Goal: Task Accomplishment & Management: Manage account settings

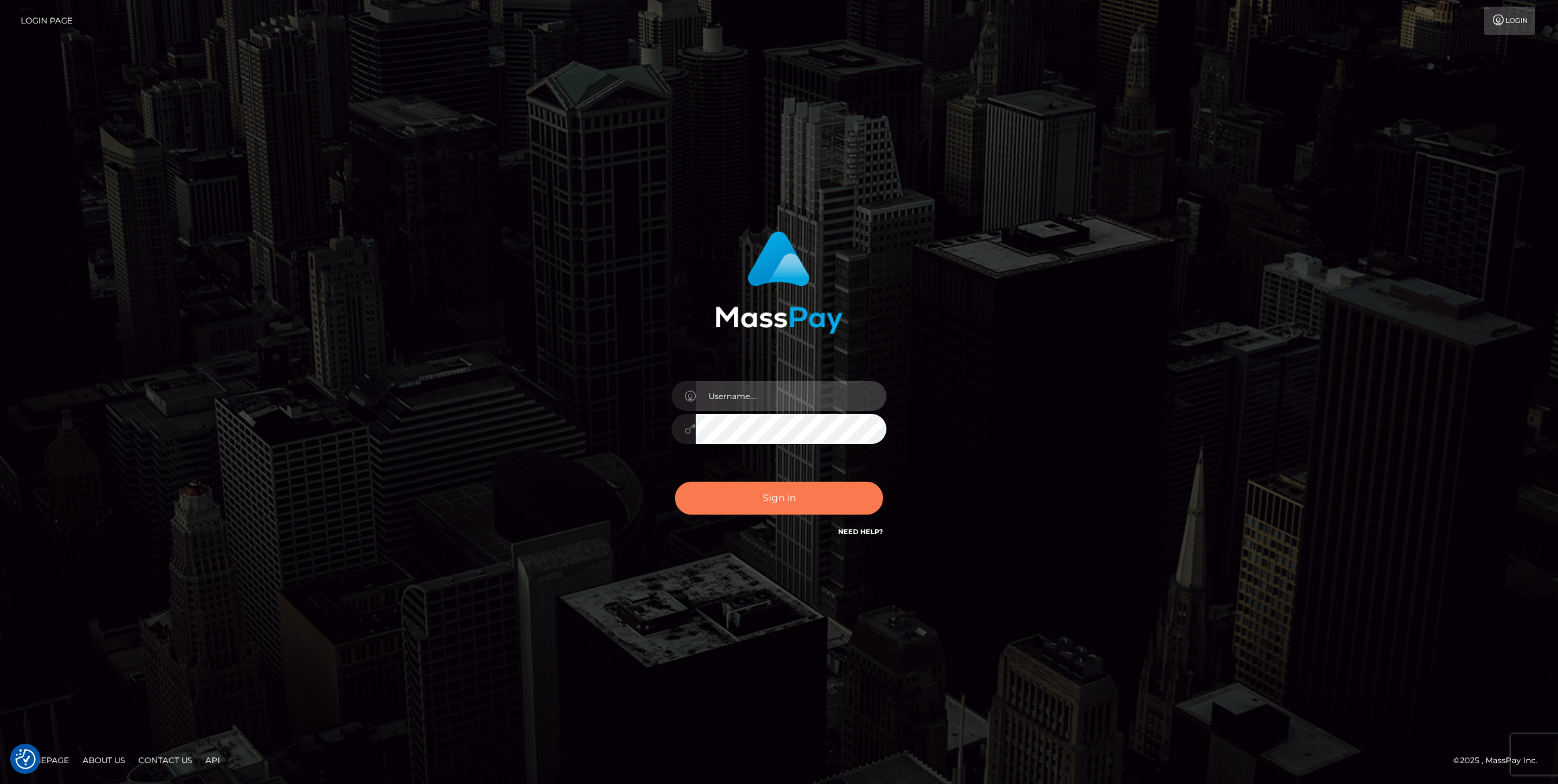
type input "[PERSON_NAME].ace"
click at [778, 505] on button "Sign in" at bounding box center [778, 498] width 208 height 33
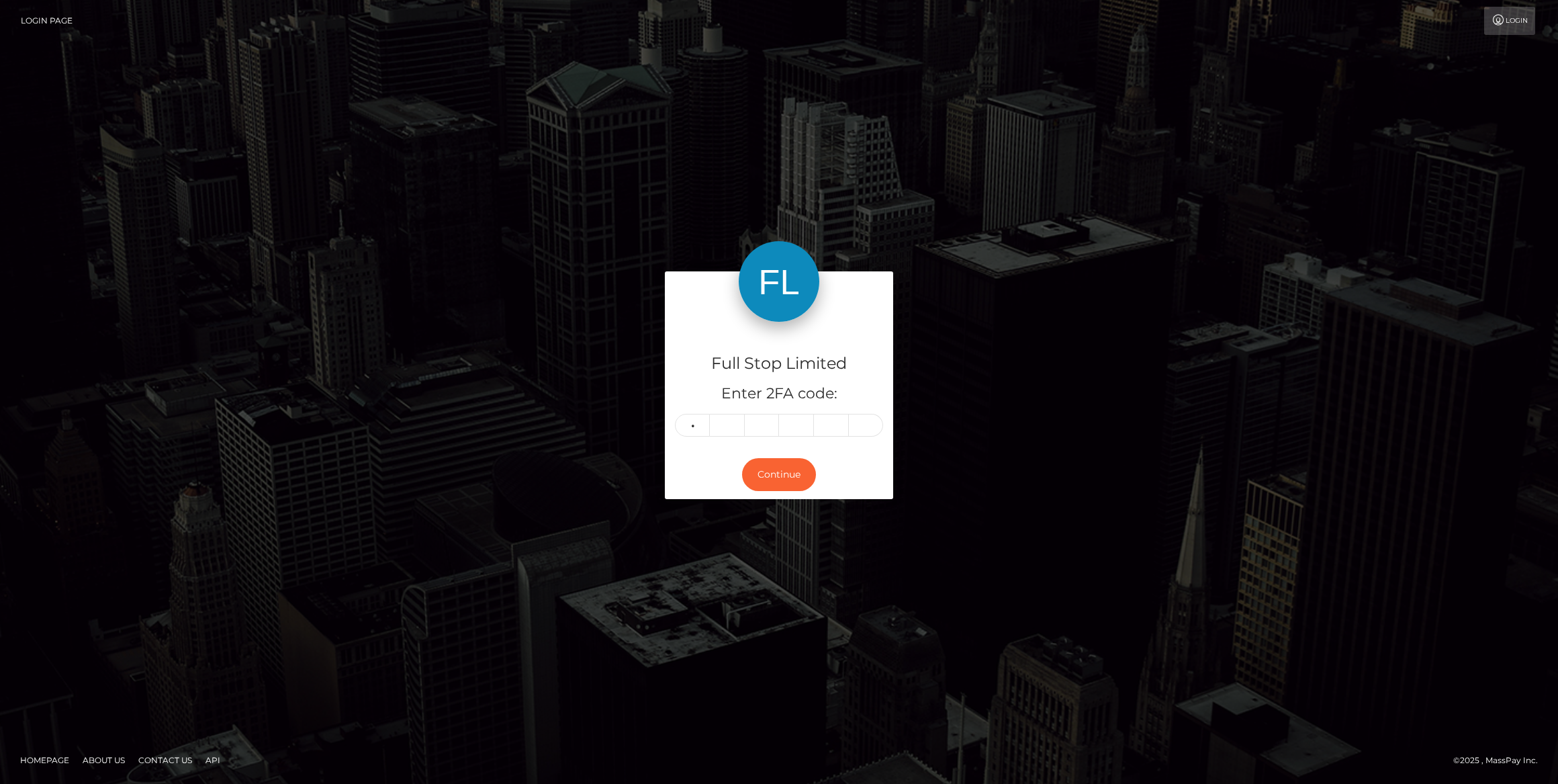
type input "0"
type input "7"
type input "1"
type input "5"
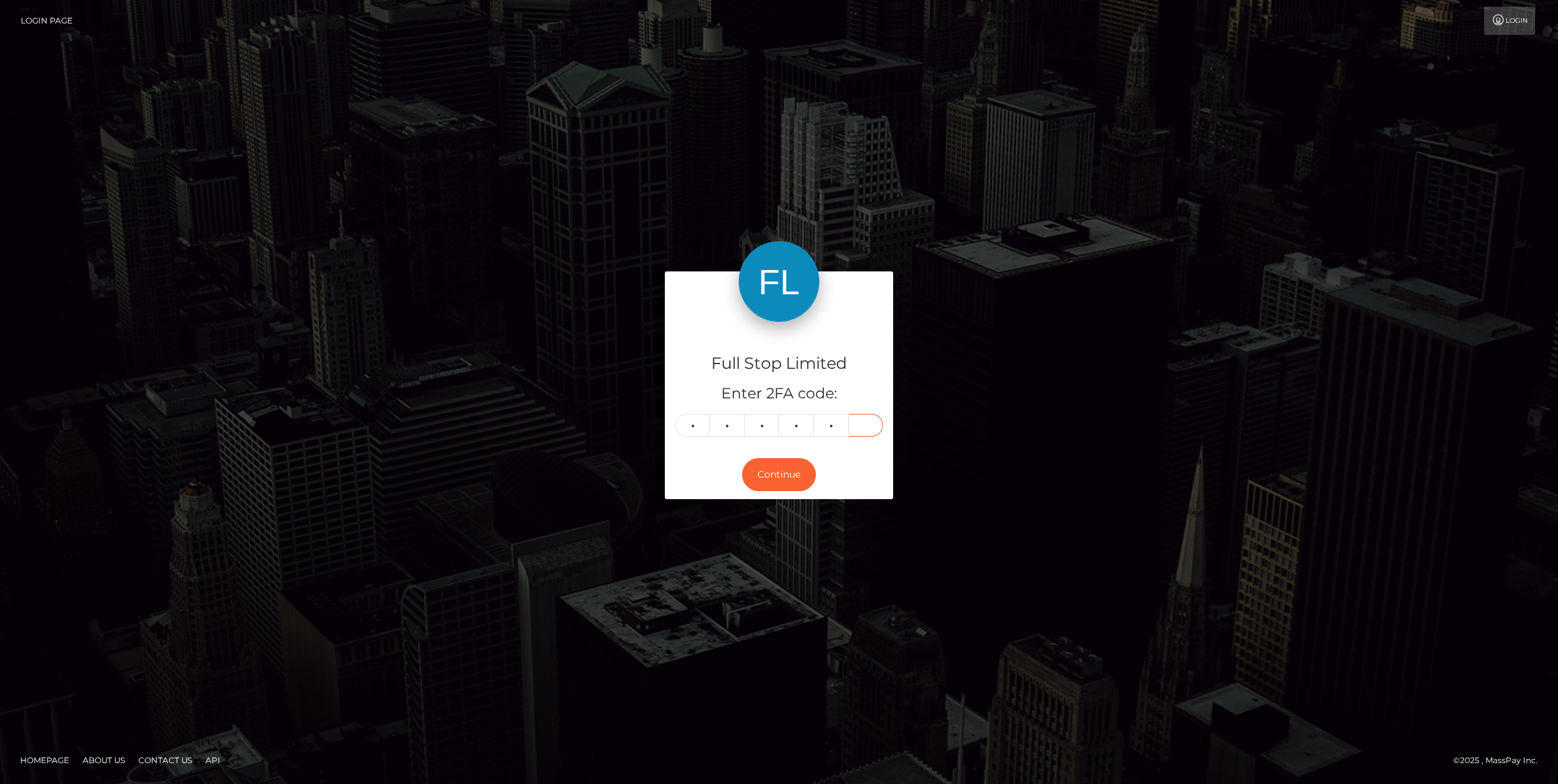
type input "7"
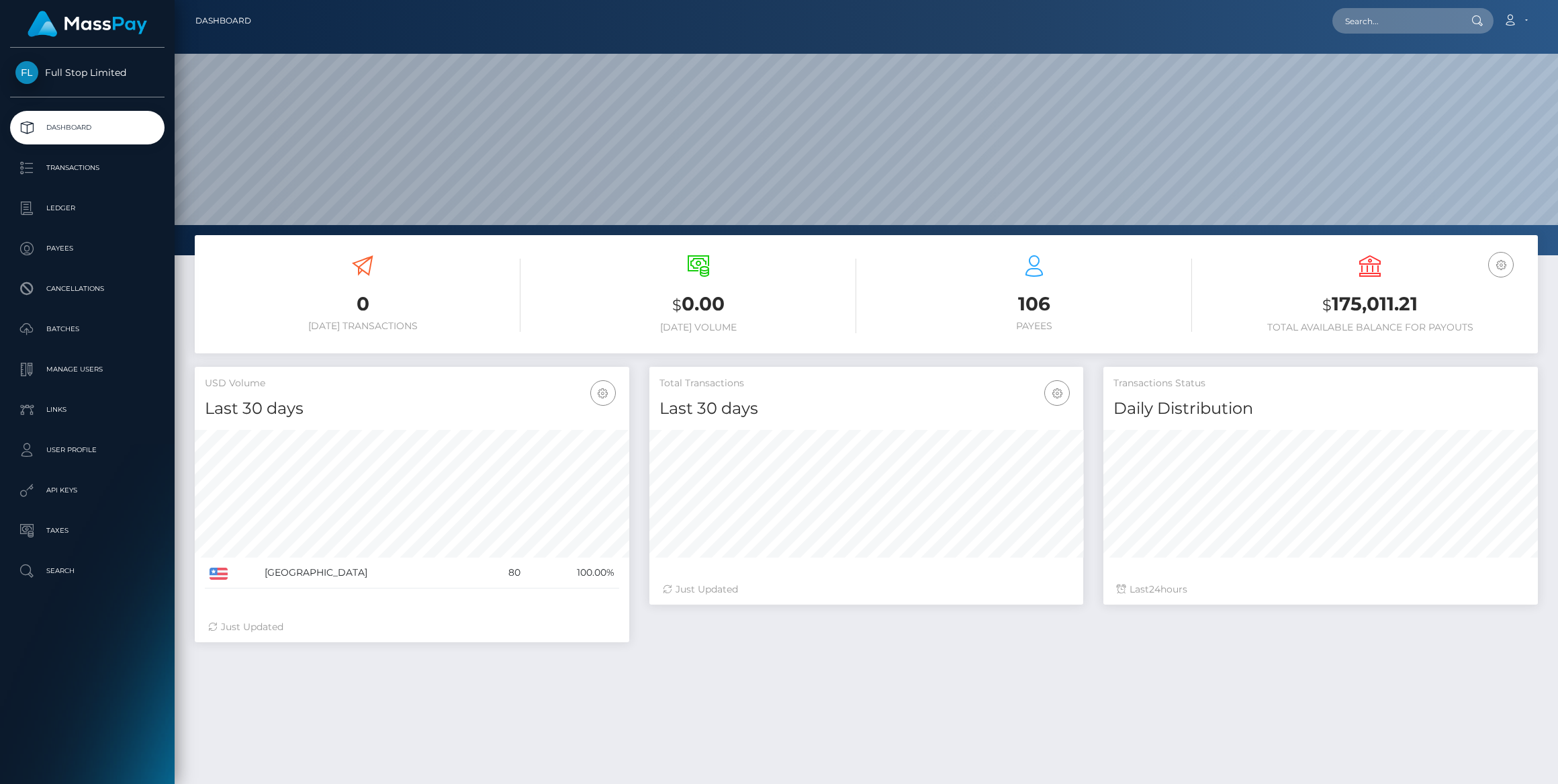
scroll to position [238, 434]
click at [73, 362] on p "Manage Users" at bounding box center [88, 369] width 144 height 20
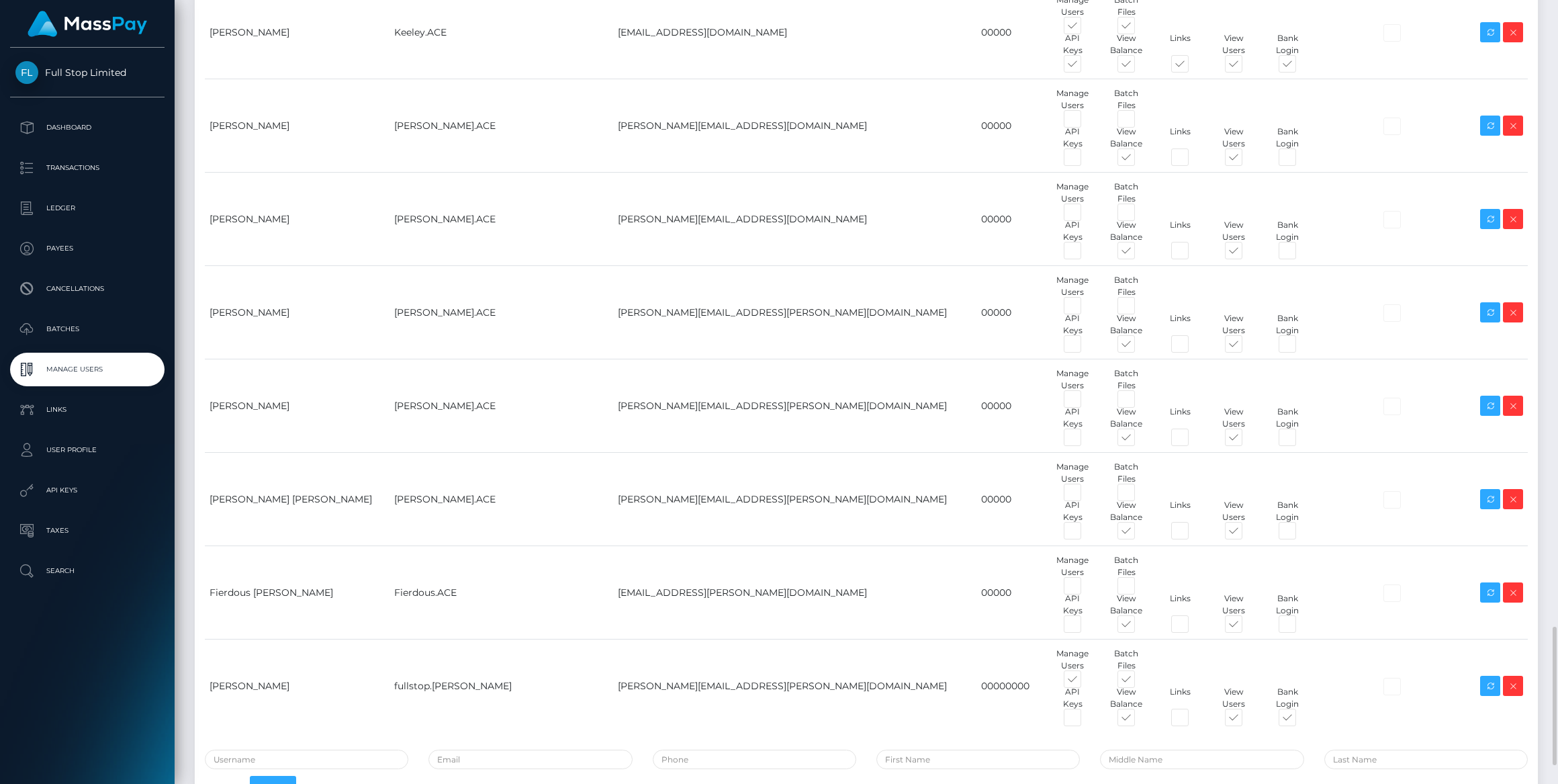
scroll to position [3602, 0]
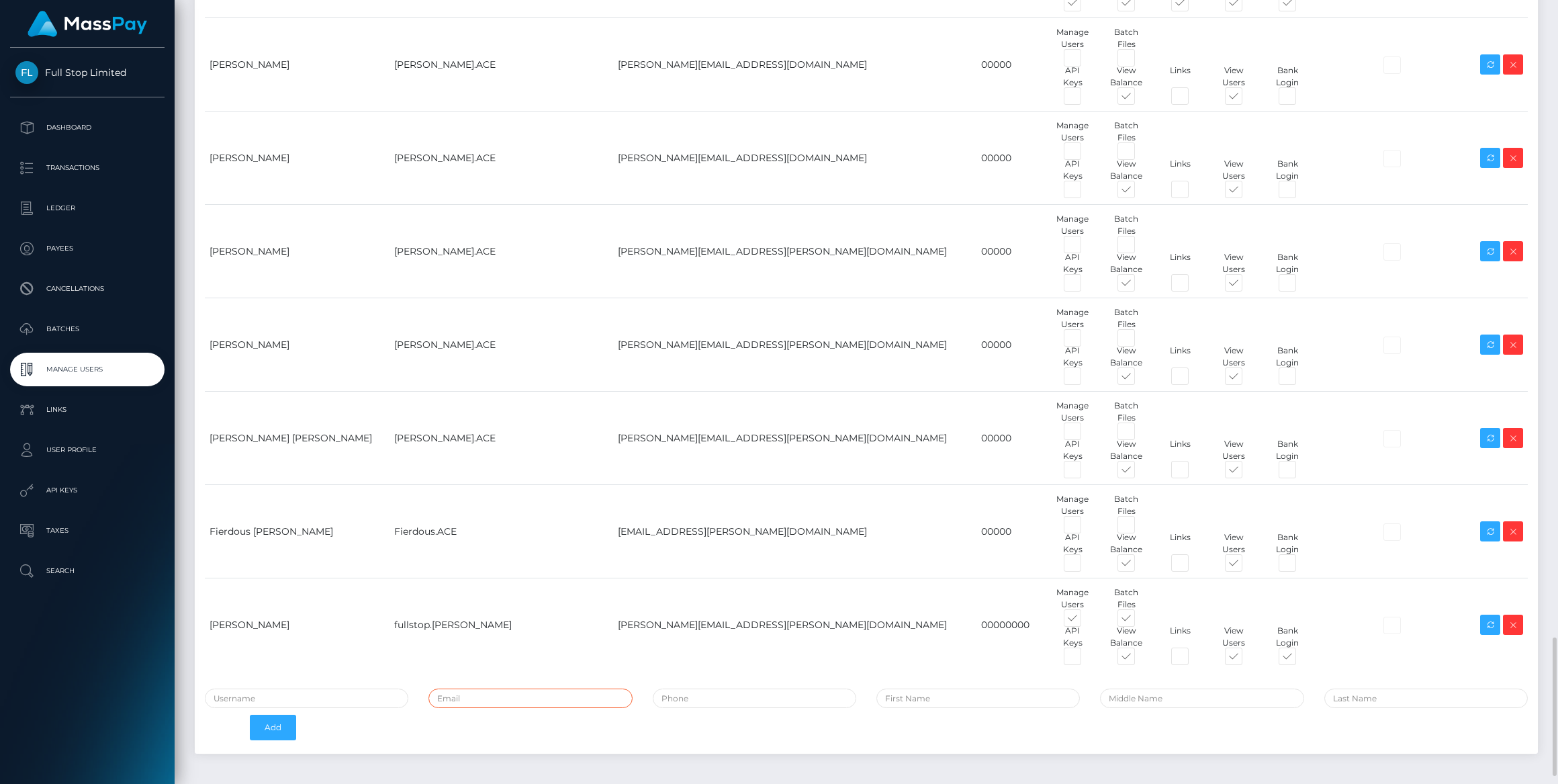
click at [564, 692] on input "email" at bounding box center [530, 698] width 204 height 19
paste input "racel.mendoza@patrianna.com"
type input "racel.mendoza@patrianna.com"
click at [356, 690] on input "text" at bounding box center [306, 698] width 204 height 19
type input "Racel.ACE"
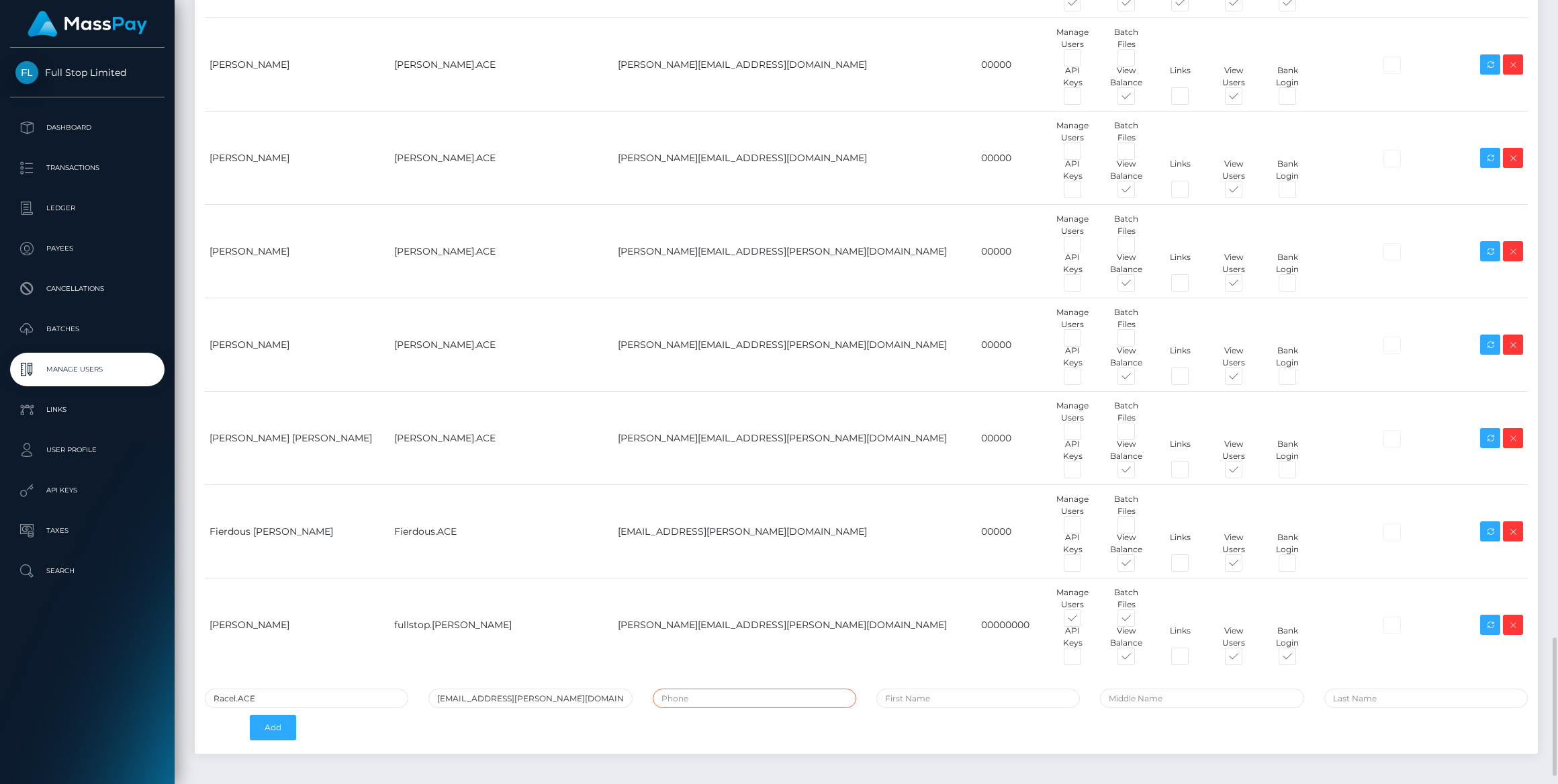
click at [728, 696] on input "tel" at bounding box center [755, 698] width 204 height 19
type input "00000"
click at [915, 693] on input "text" at bounding box center [979, 698] width 204 height 19
type input "Racel"
type input "Mendoza"
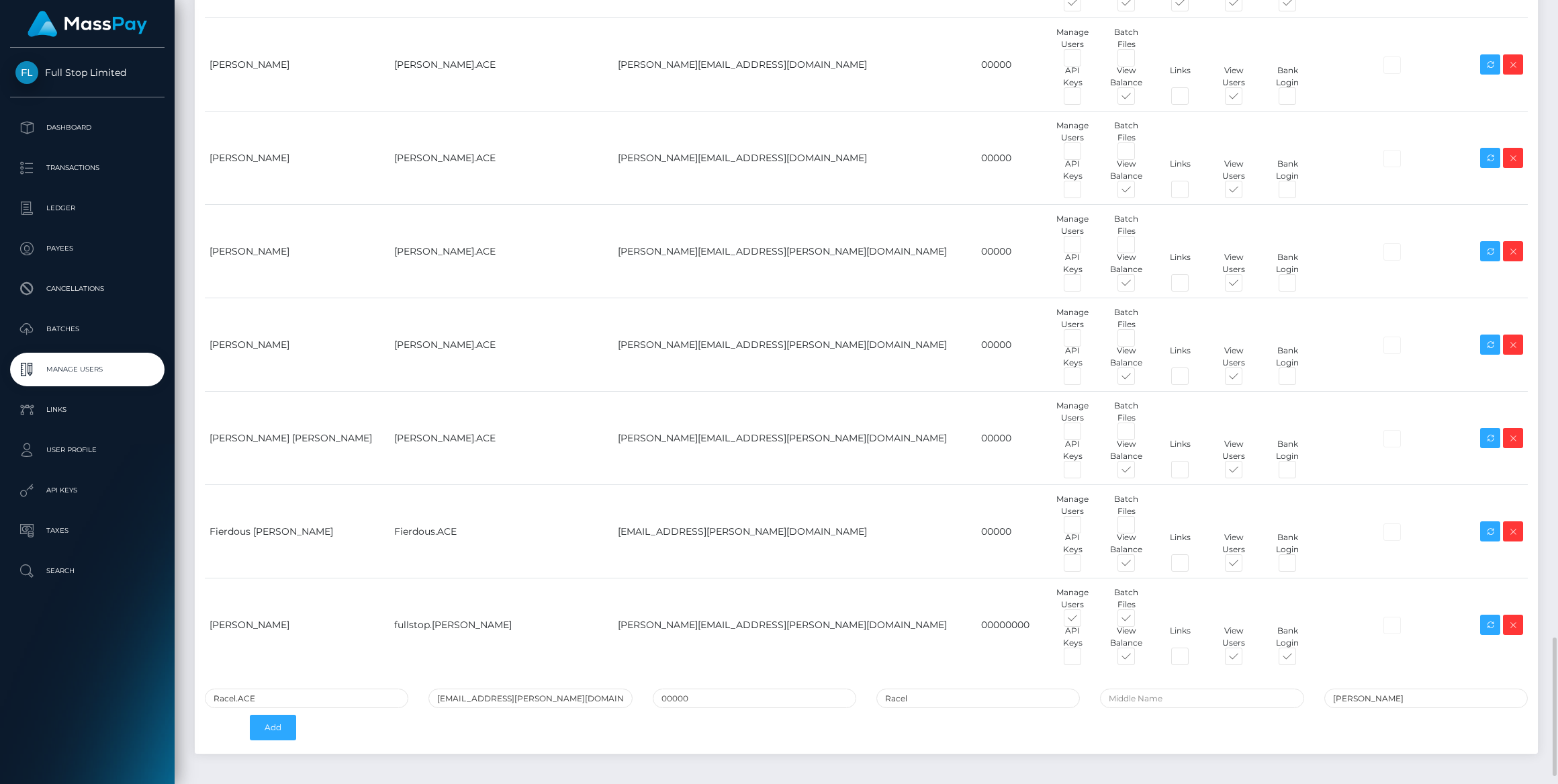
click at [977, 731] on div "Racel.ACE racel.mendoza@patrianna.com 00000 Racel Mendoza Add" at bounding box center [866, 718] width 1343 height 58
click at [282, 723] on button "Add" at bounding box center [273, 727] width 47 height 26
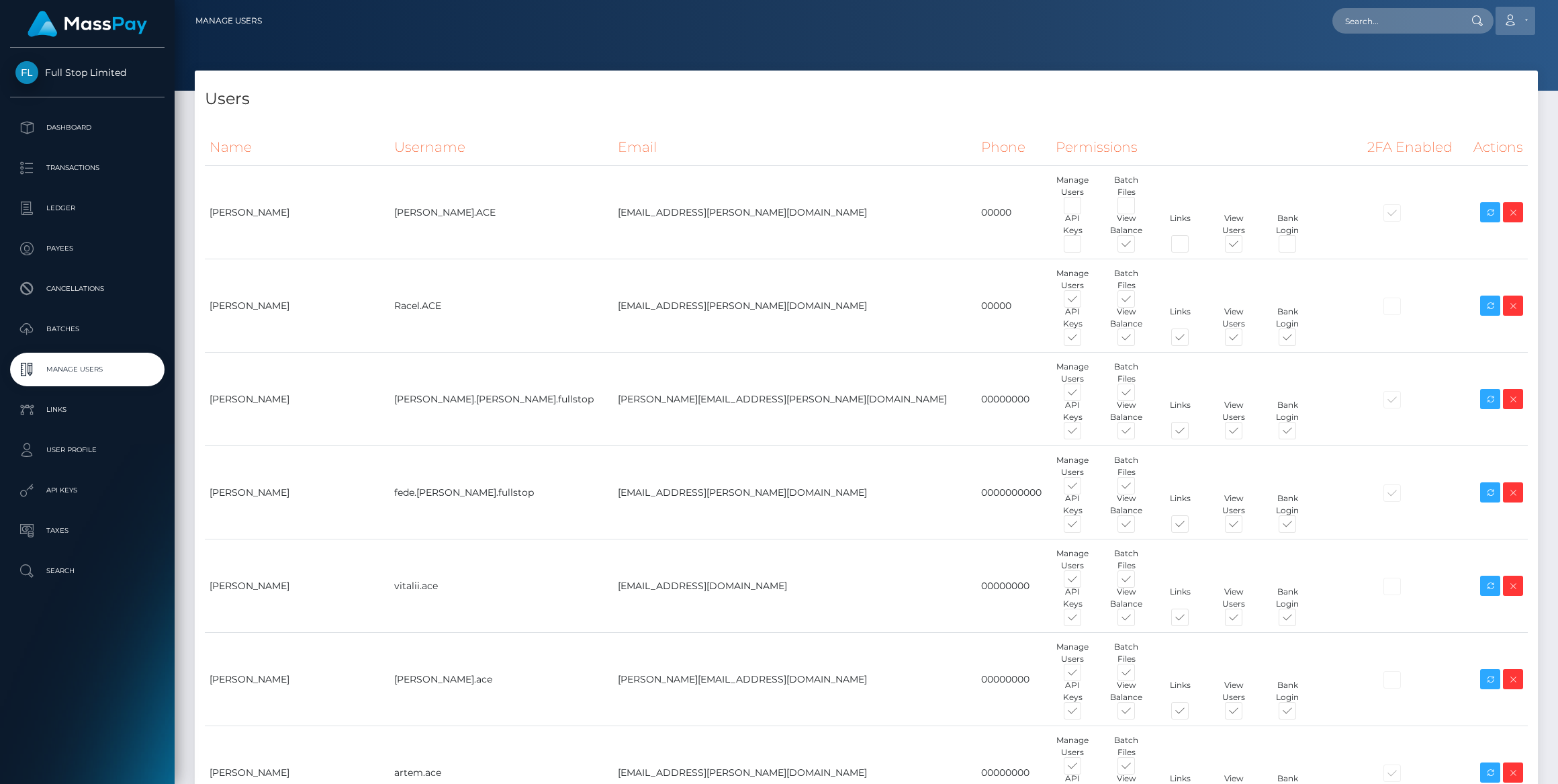
click at [1515, 19] on icon at bounding box center [1510, 20] width 14 height 11
click at [1485, 88] on link "Logout" at bounding box center [1484, 86] width 108 height 25
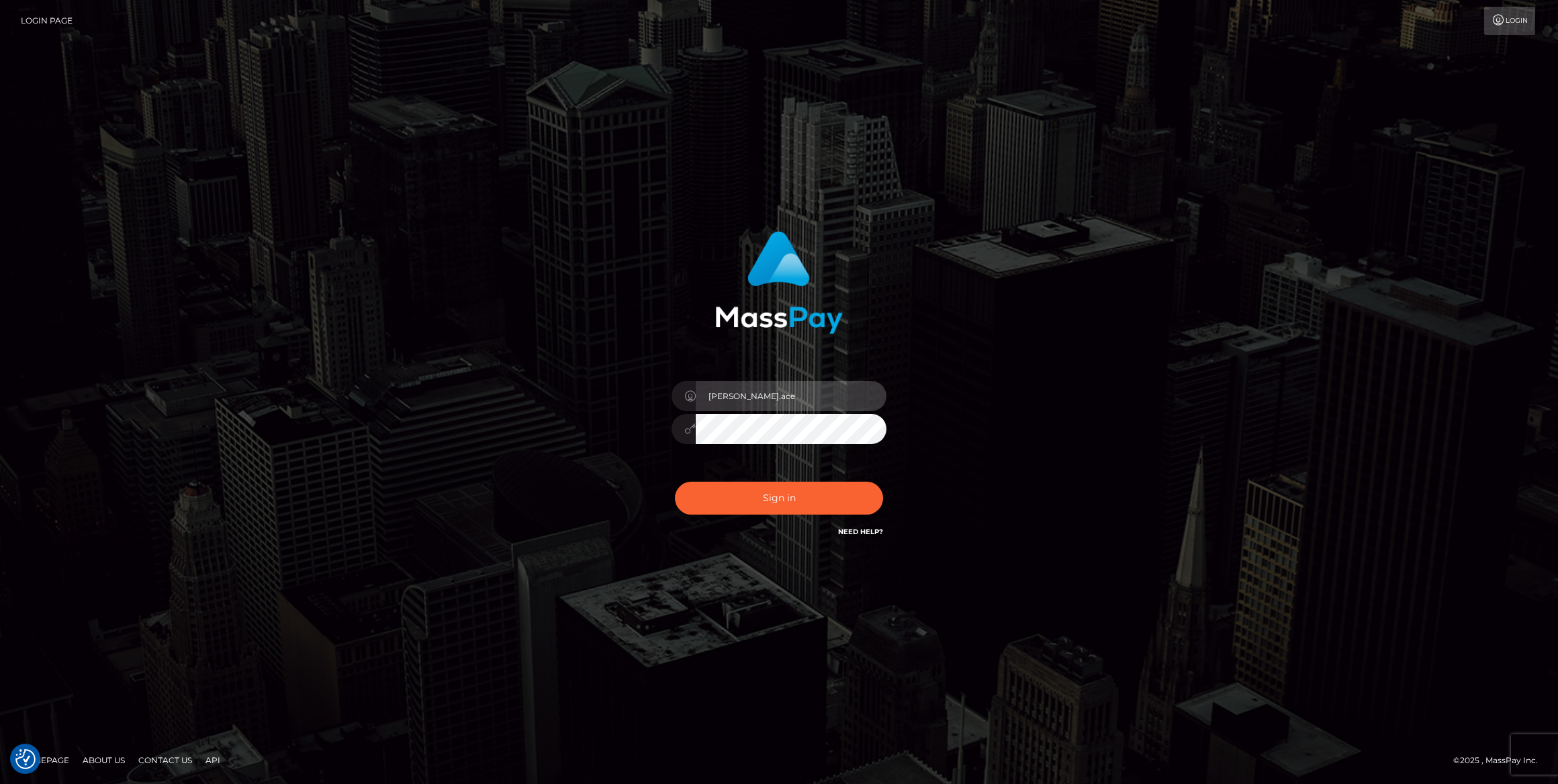
click at [796, 393] on input "[PERSON_NAME].ace" at bounding box center [791, 396] width 190 height 30
type input "megabonanza.caroline"
click at [771, 496] on button "Sign in" at bounding box center [778, 498] width 208 height 33
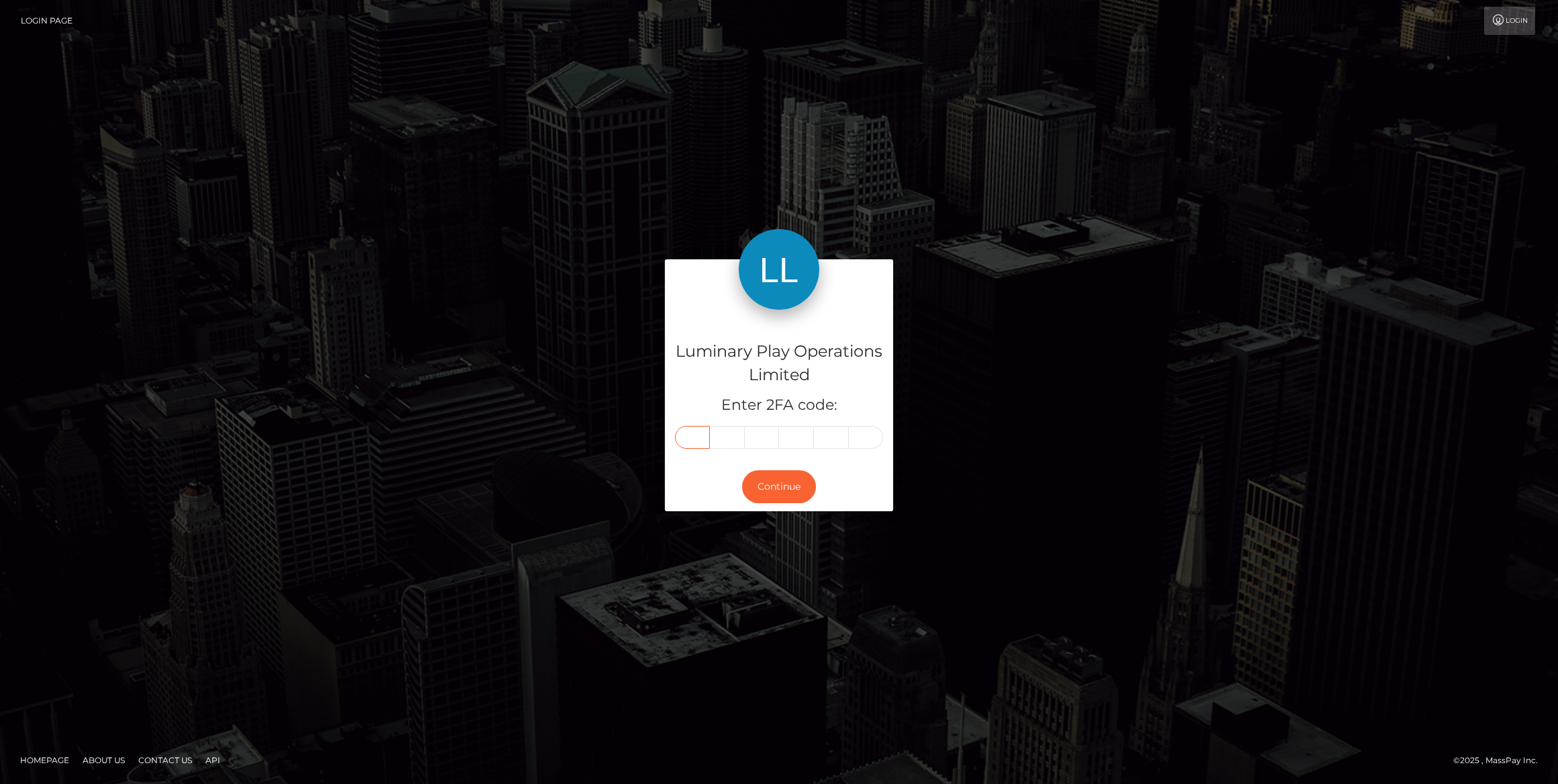
click at [685, 426] on input "text" at bounding box center [692, 437] width 35 height 23
type input "5"
type input "7"
type input "5"
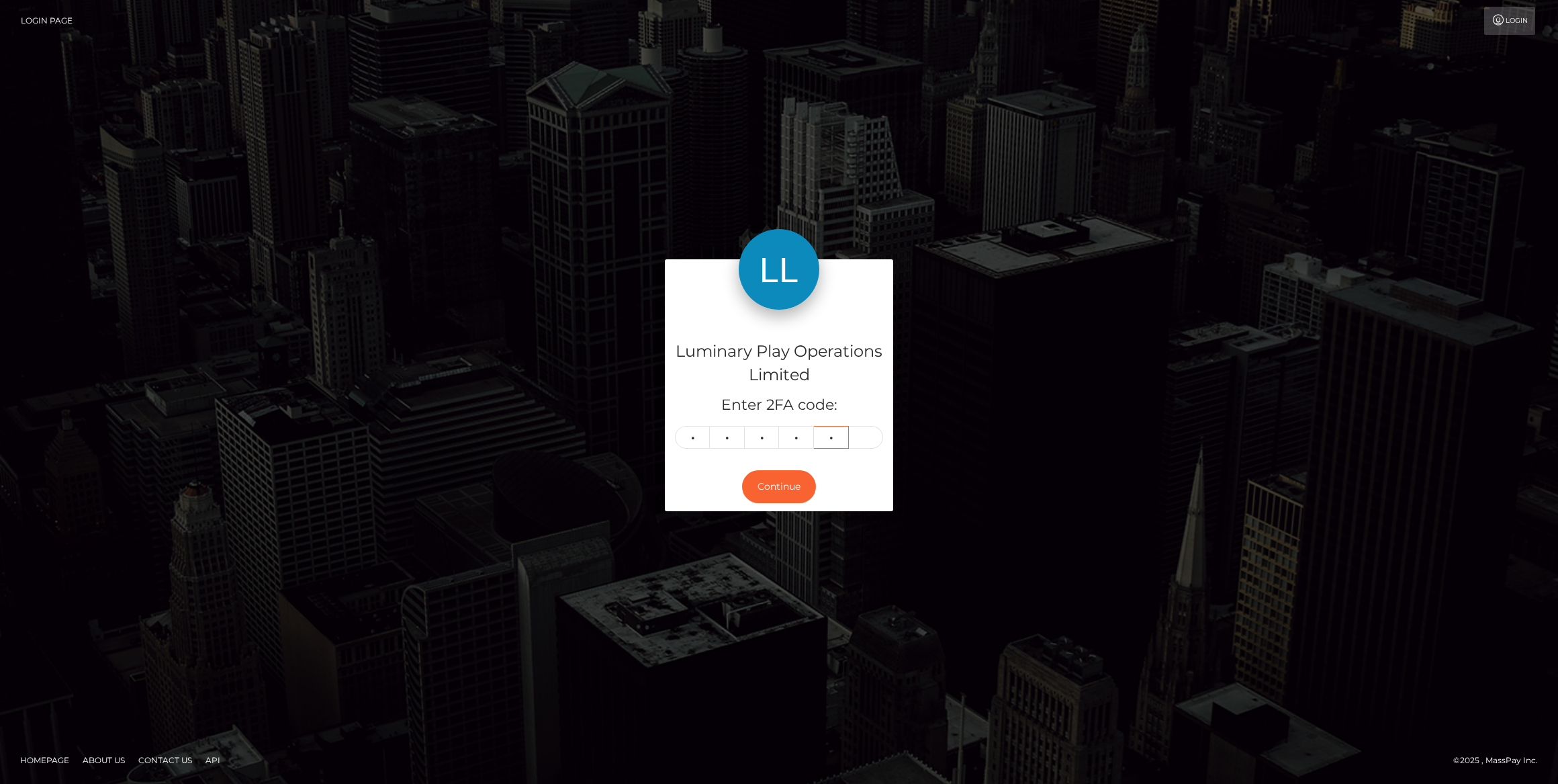
type input "5"
type input "3"
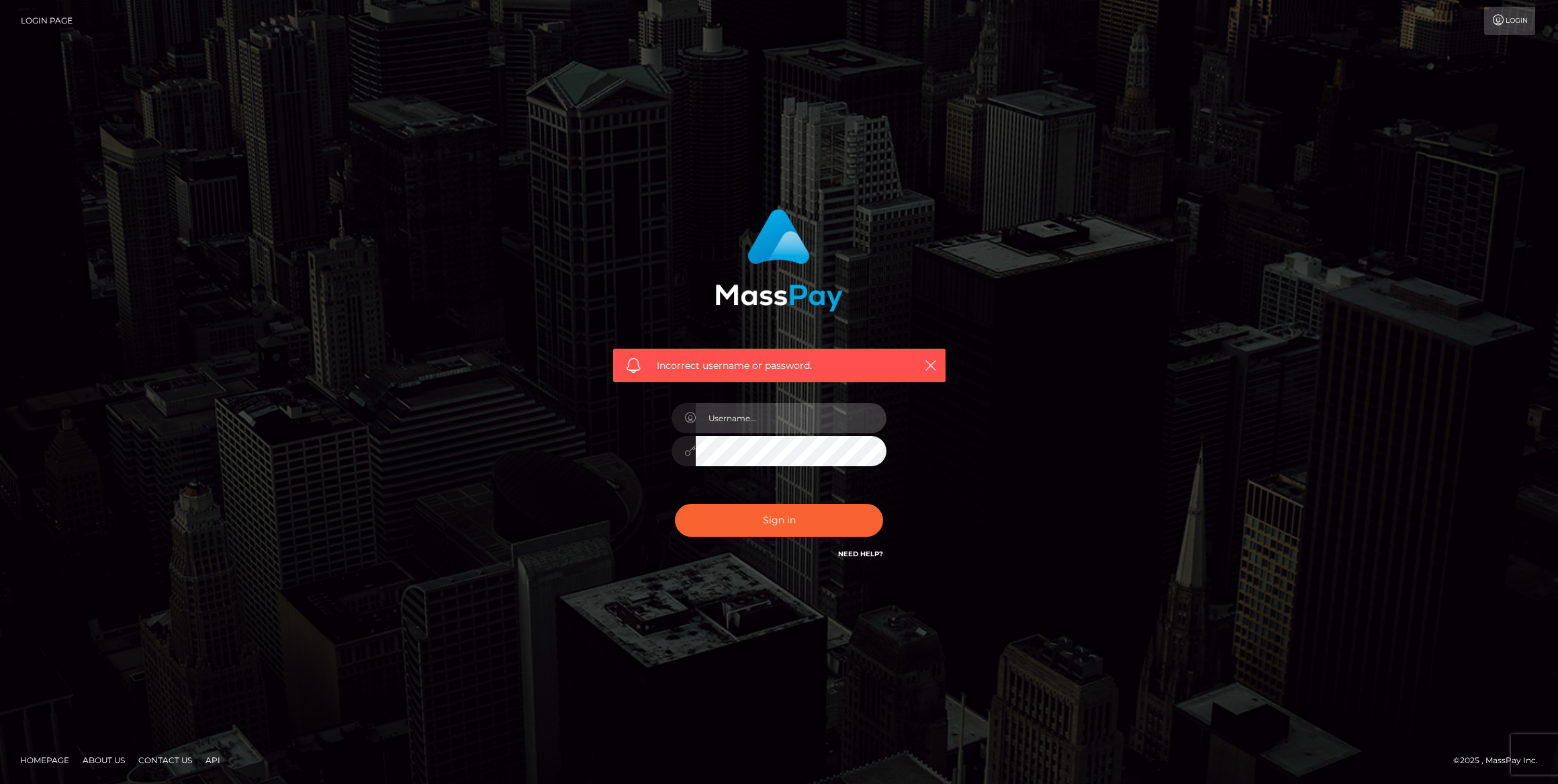
type input "megabonanza.[PERSON_NAME]"
click at [780, 520] on button "Sign in" at bounding box center [778, 519] width 208 height 33
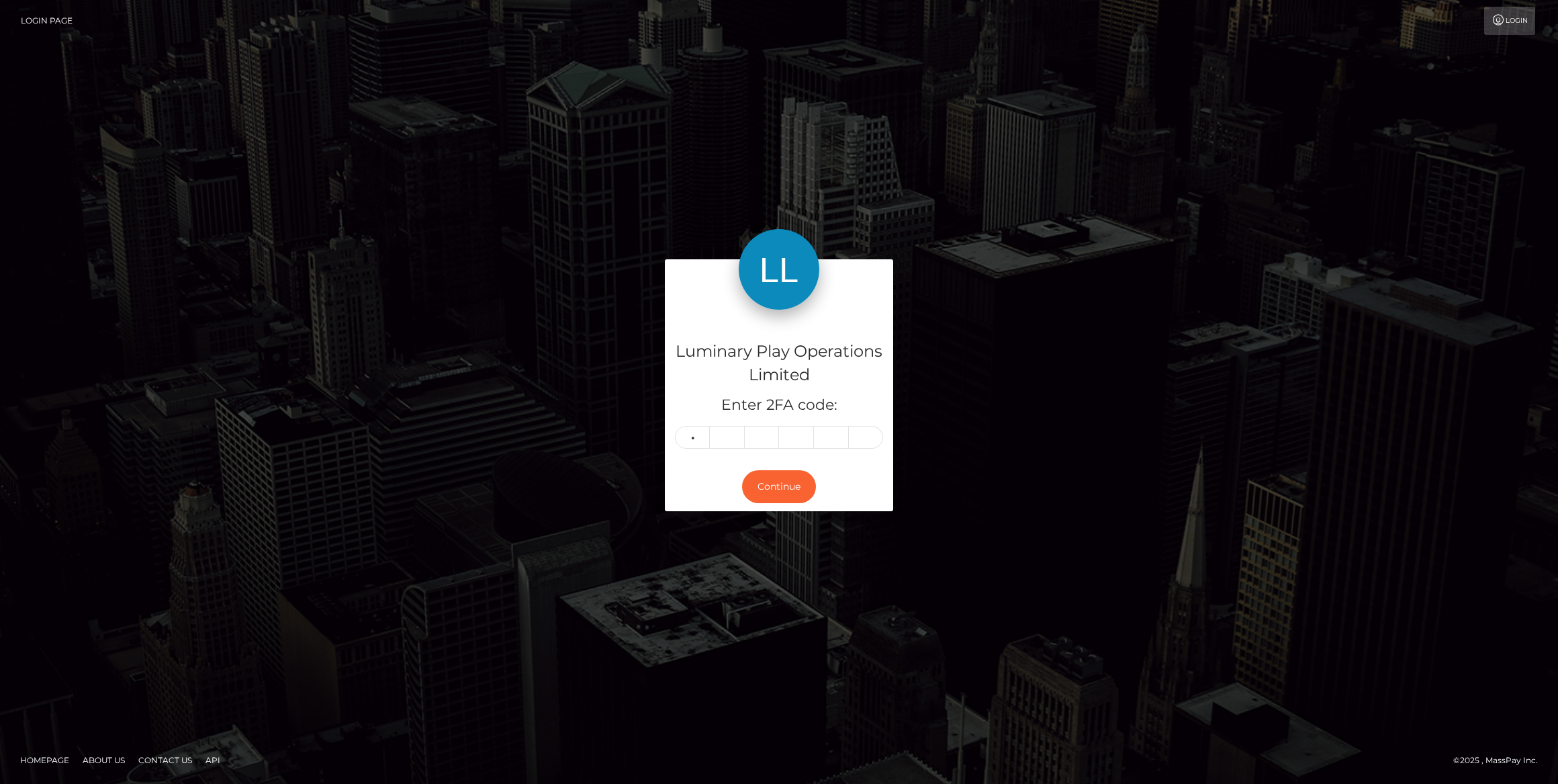
type input "9"
type input "5"
type input "1"
type input "8"
type input "9"
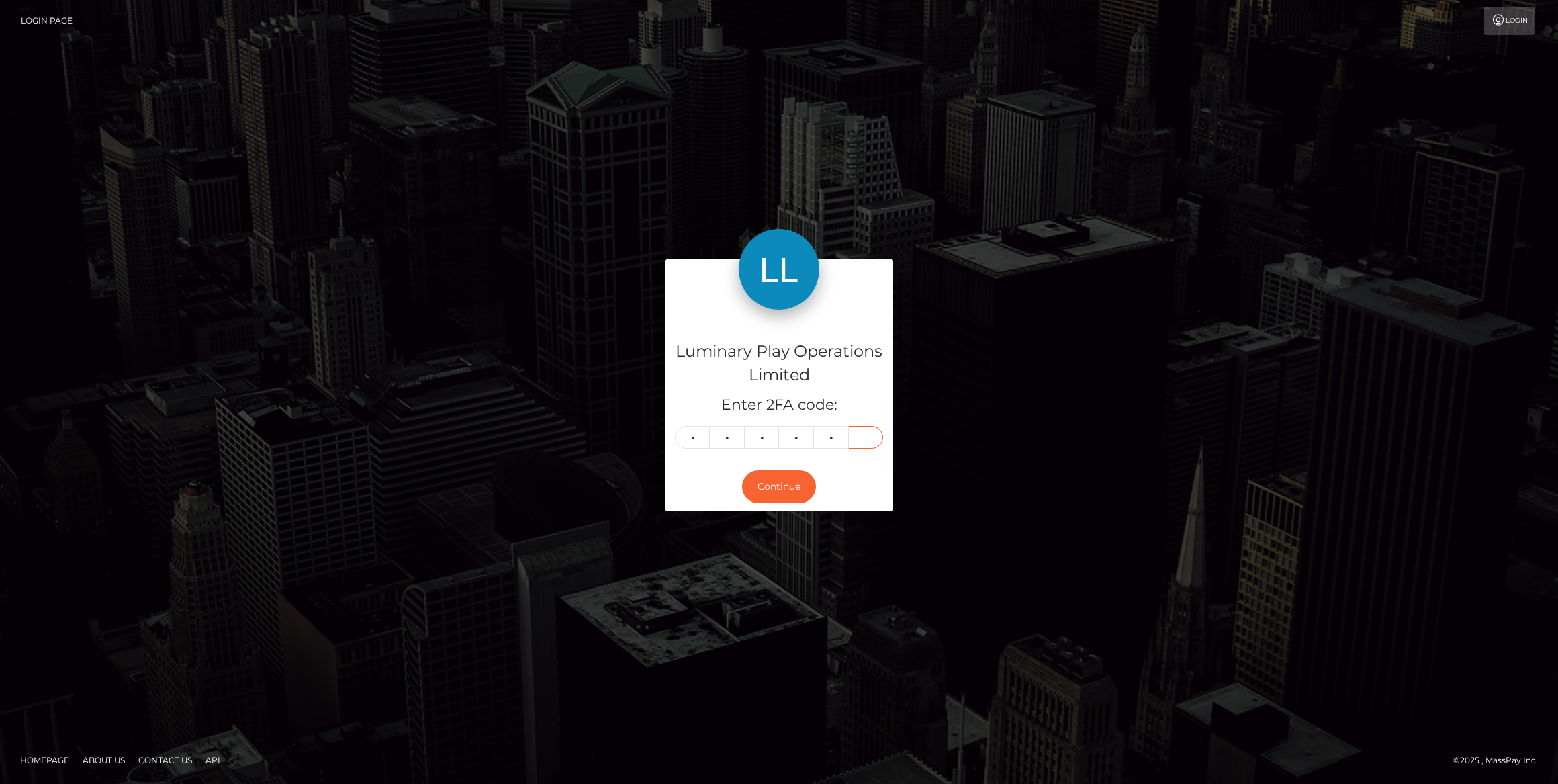
type input "6"
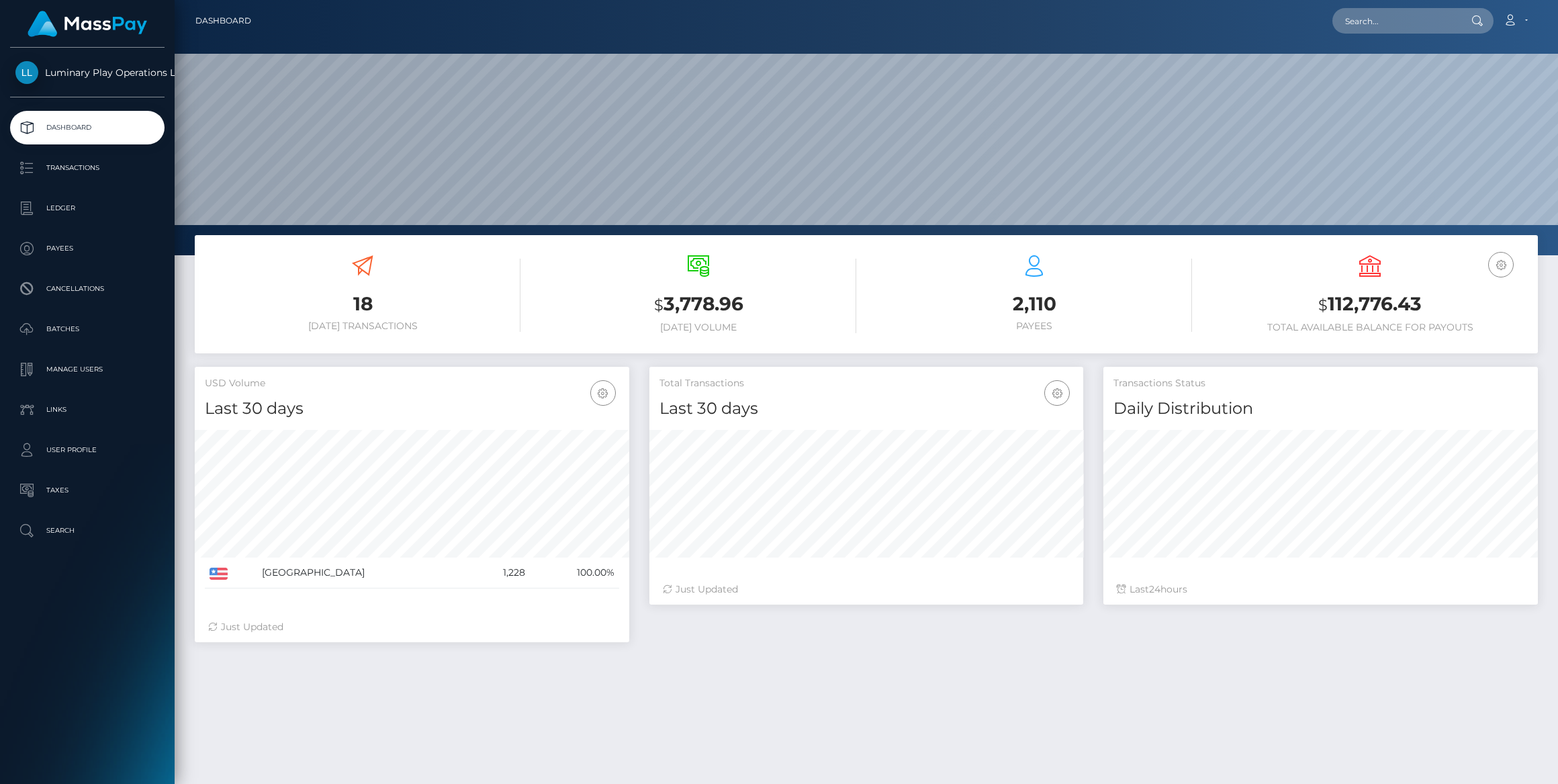
scroll to position [238, 434]
click at [67, 360] on p "Manage Users" at bounding box center [88, 369] width 144 height 20
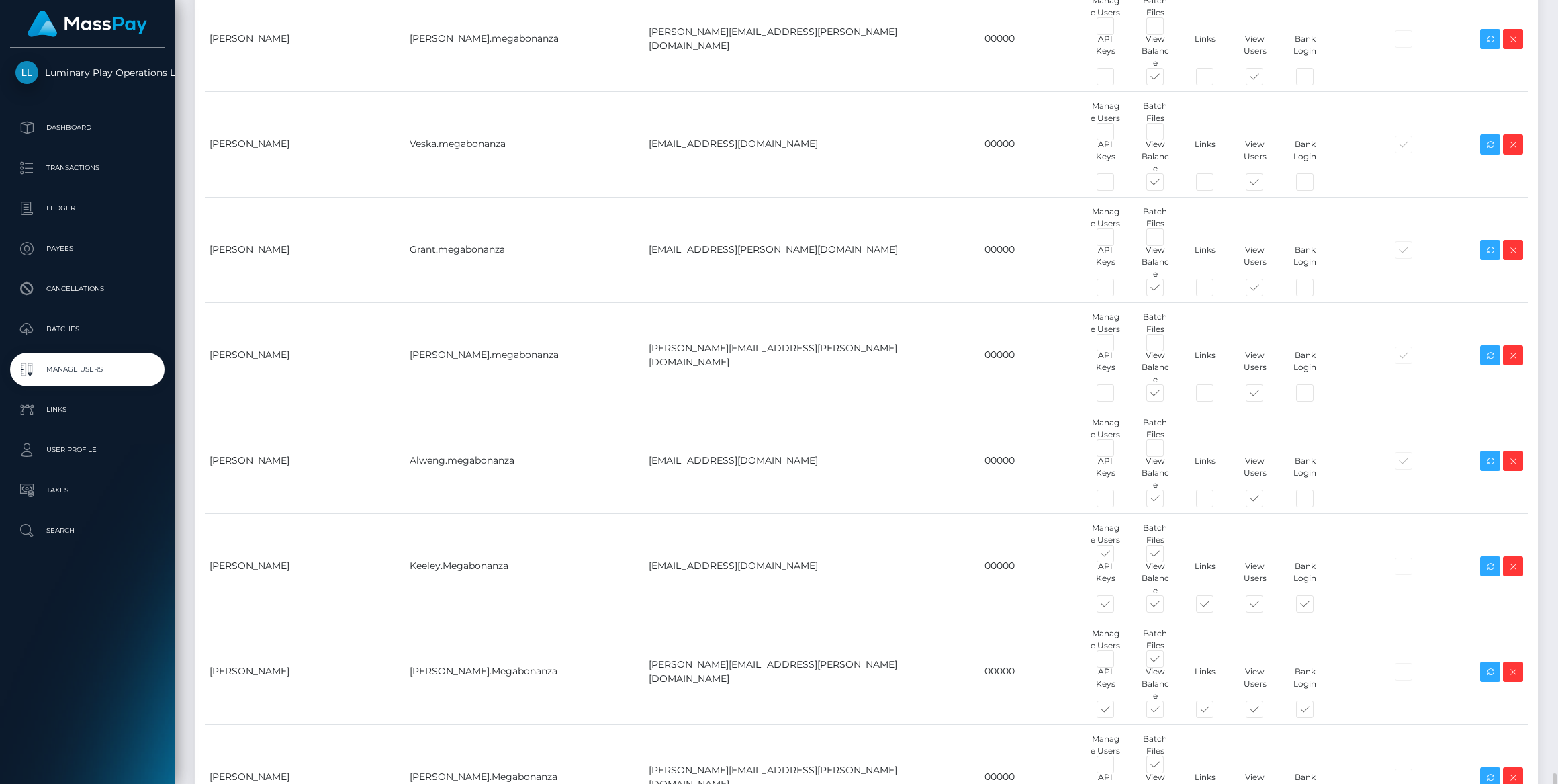
scroll to position [3907, 0]
